Goal: Obtain resource: Download file/media

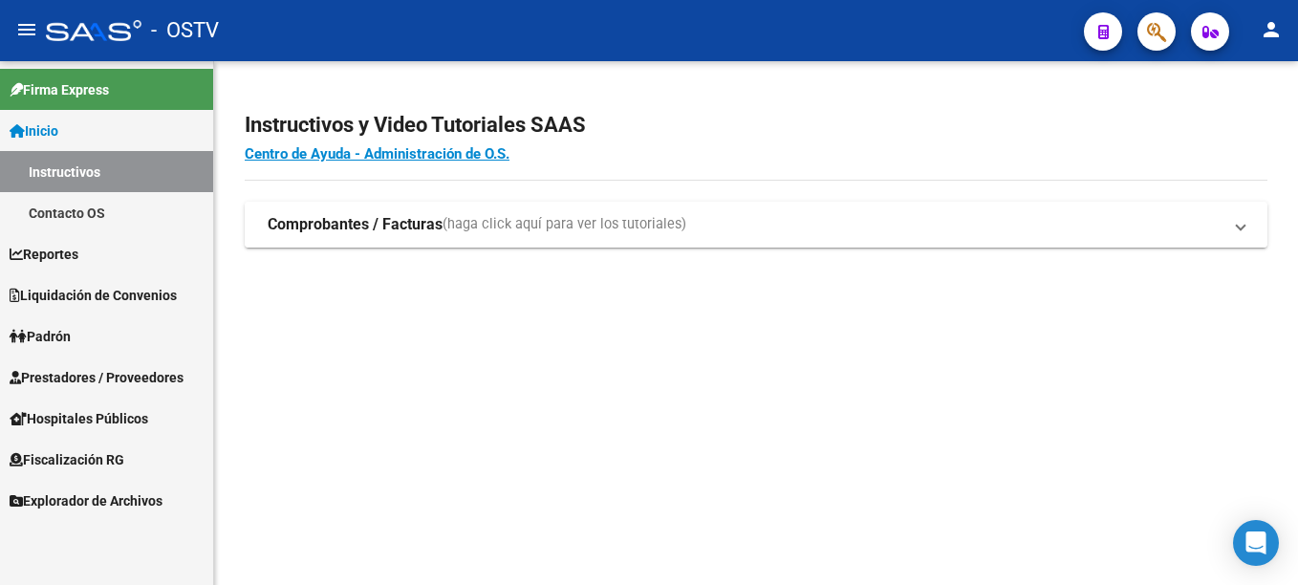
click at [351, 223] on strong "Comprobantes / Facturas" at bounding box center [355, 224] width 175 height 21
click at [359, 224] on strong "Comprobantes / Facturas" at bounding box center [355, 224] width 175 height 21
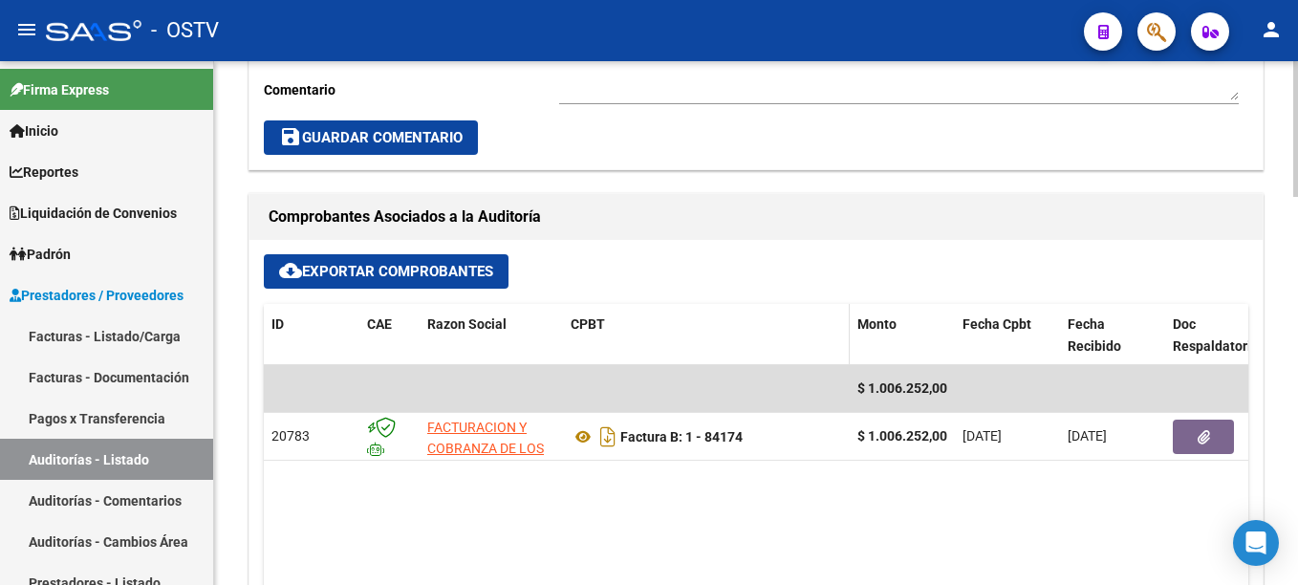
scroll to position [765, 0]
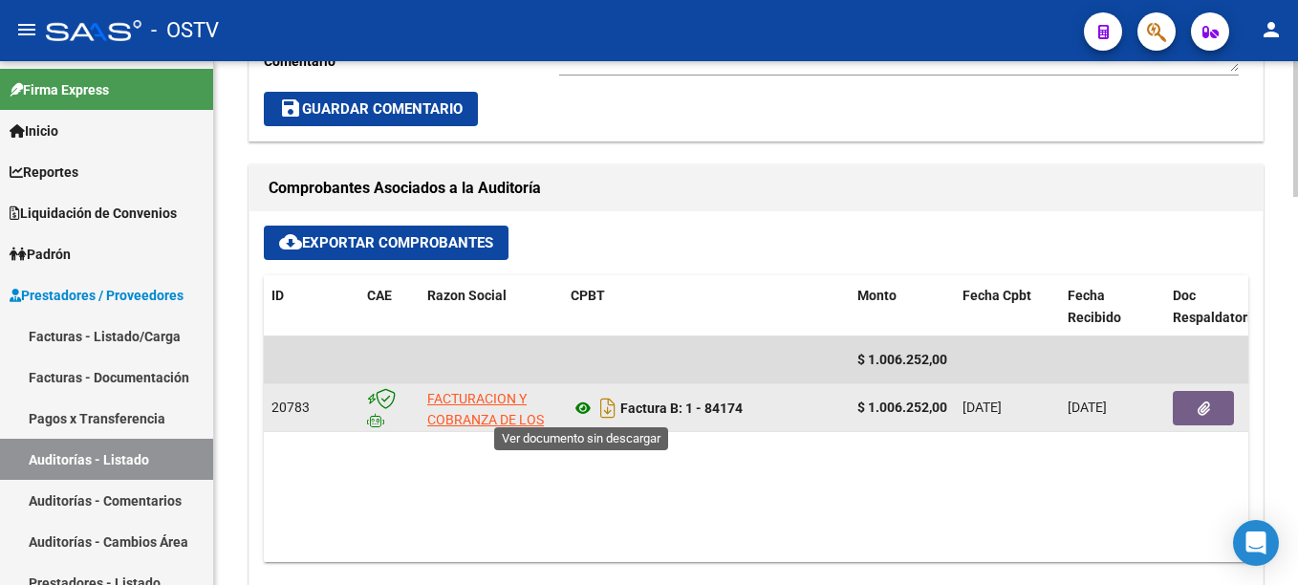
click at [586, 408] on icon at bounding box center [583, 408] width 25 height 23
